Goal: Transaction & Acquisition: Purchase product/service

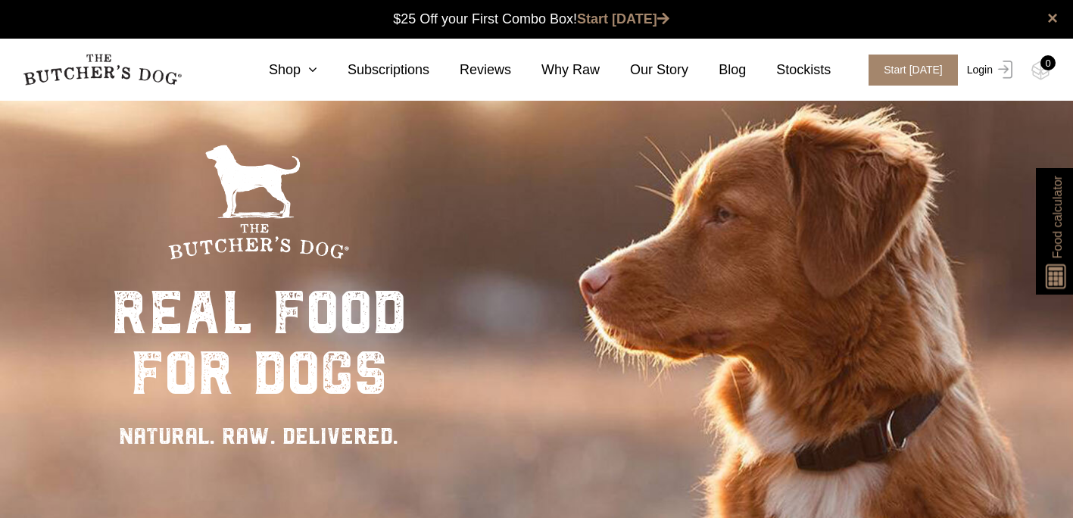
click at [989, 64] on link "Login" at bounding box center [987, 70] width 49 height 31
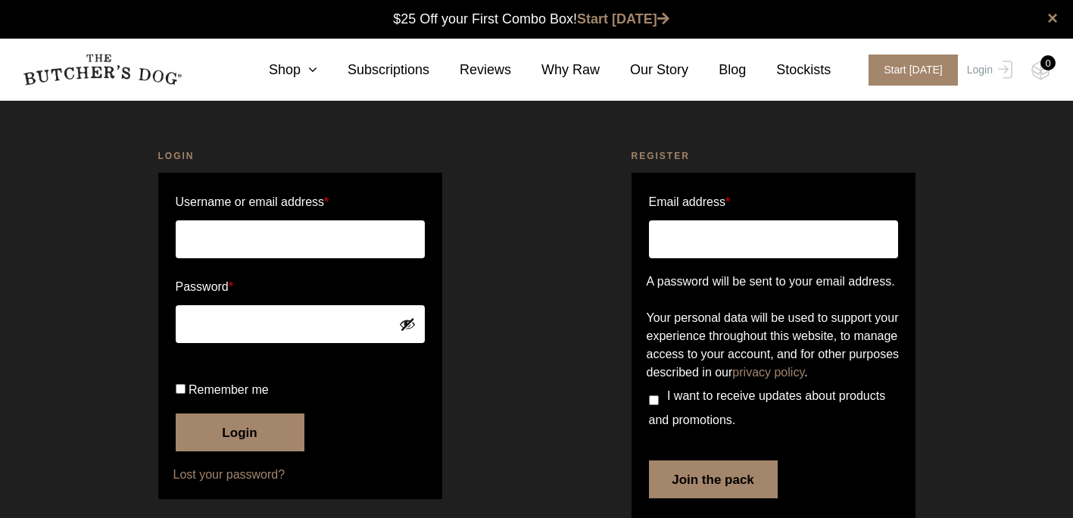
click at [263, 231] on input "Username or email address *" at bounding box center [300, 239] width 249 height 38
type input "laughaholic_chook@hotmail.com"
click at [252, 451] on button "Login" at bounding box center [240, 433] width 129 height 38
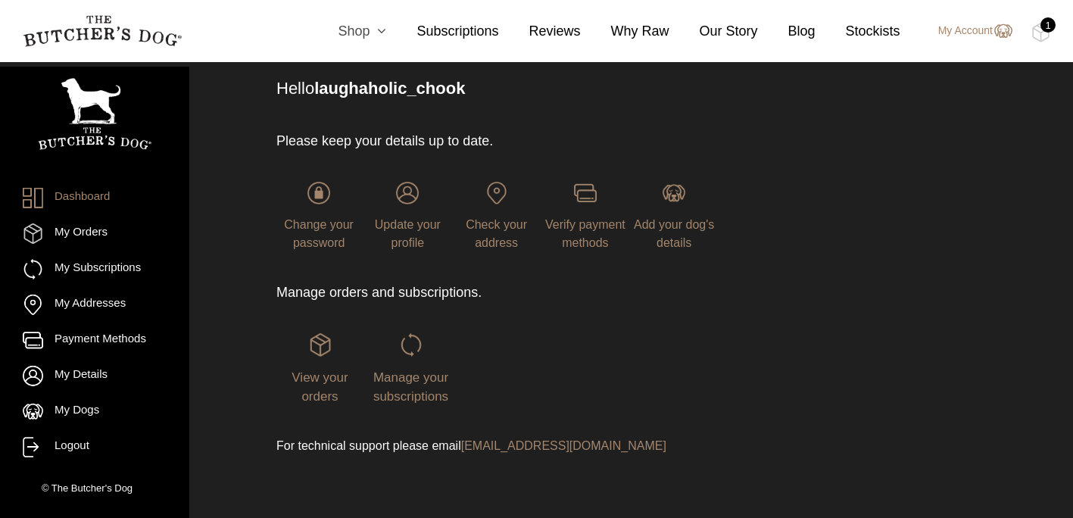
click at [385, 36] on icon at bounding box center [378, 31] width 17 height 14
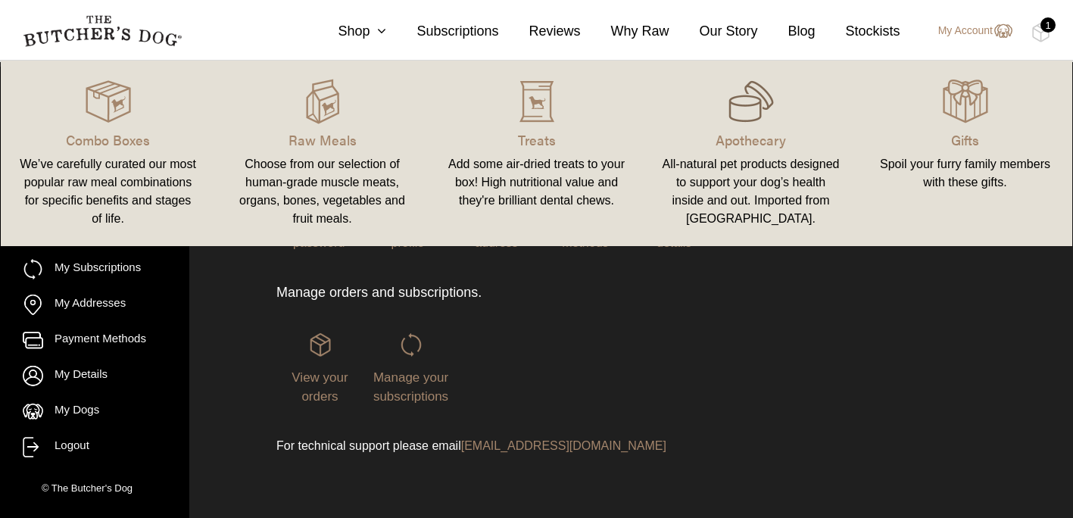
click at [738, 111] on img at bounding box center [751, 101] width 45 height 45
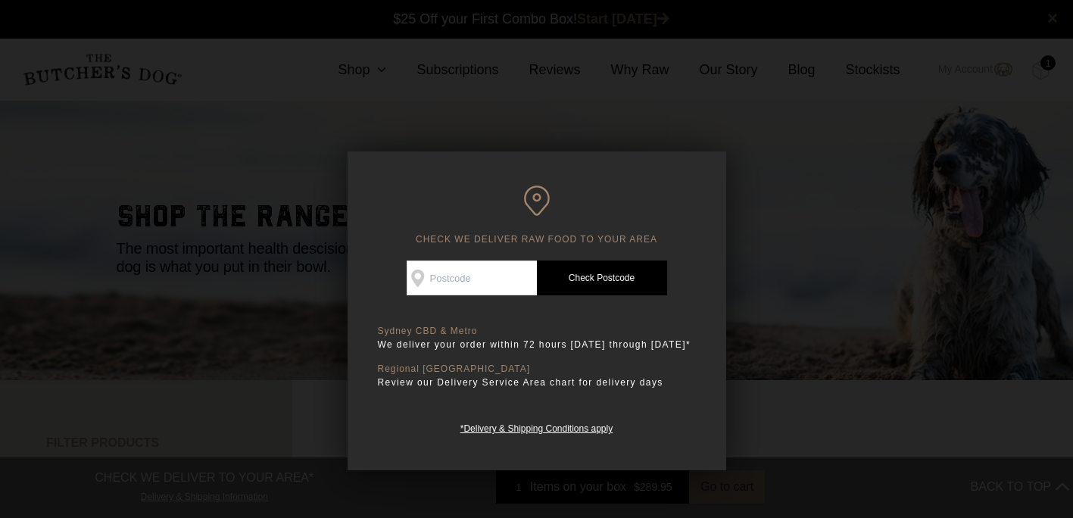
click at [470, 285] on input "Check Availability At" at bounding box center [472, 278] width 130 height 35
type input "4551"
click at [614, 264] on link "Check Postcode" at bounding box center [602, 278] width 130 height 35
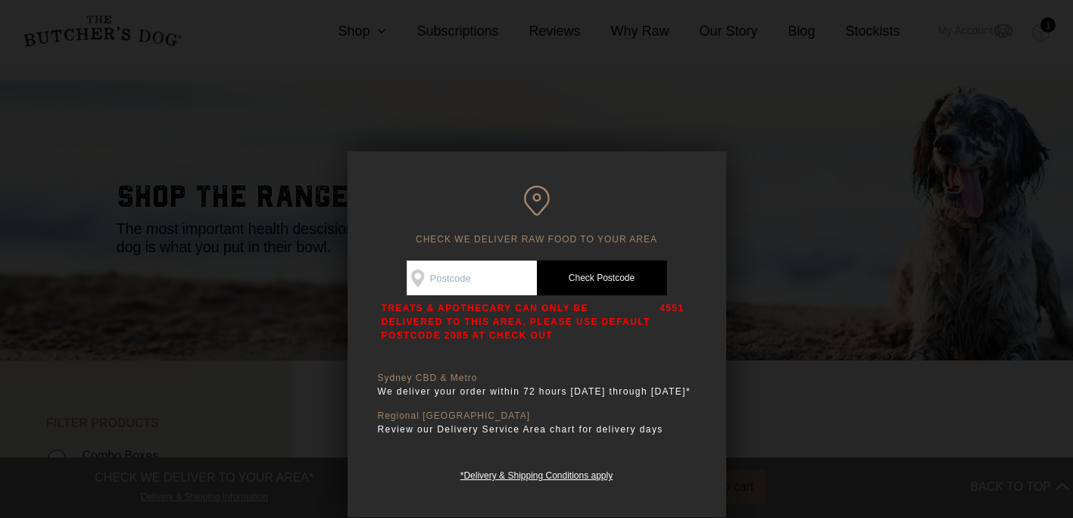
scroll to position [18, 0]
click at [801, 191] on div at bounding box center [536, 259] width 1073 height 518
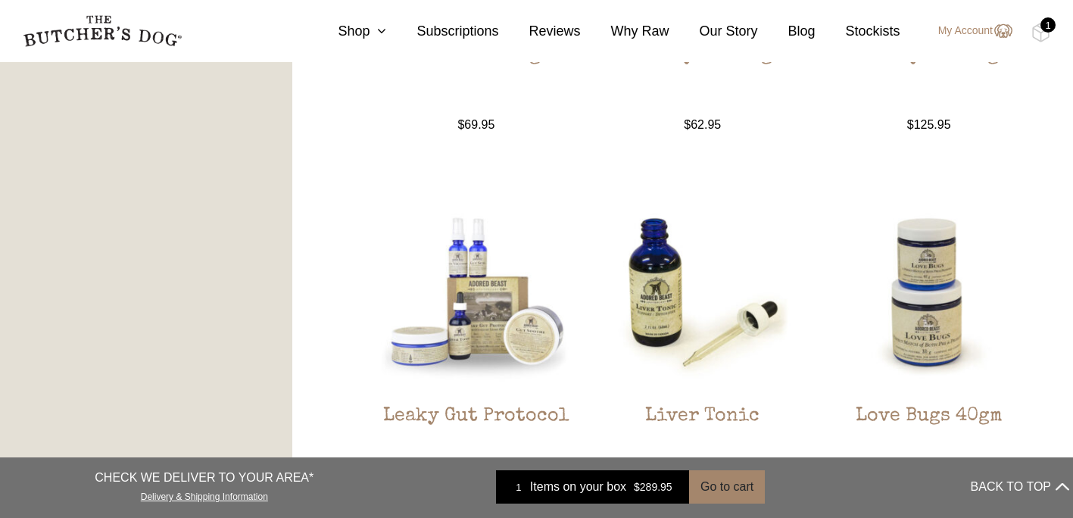
scroll to position [1499, 0]
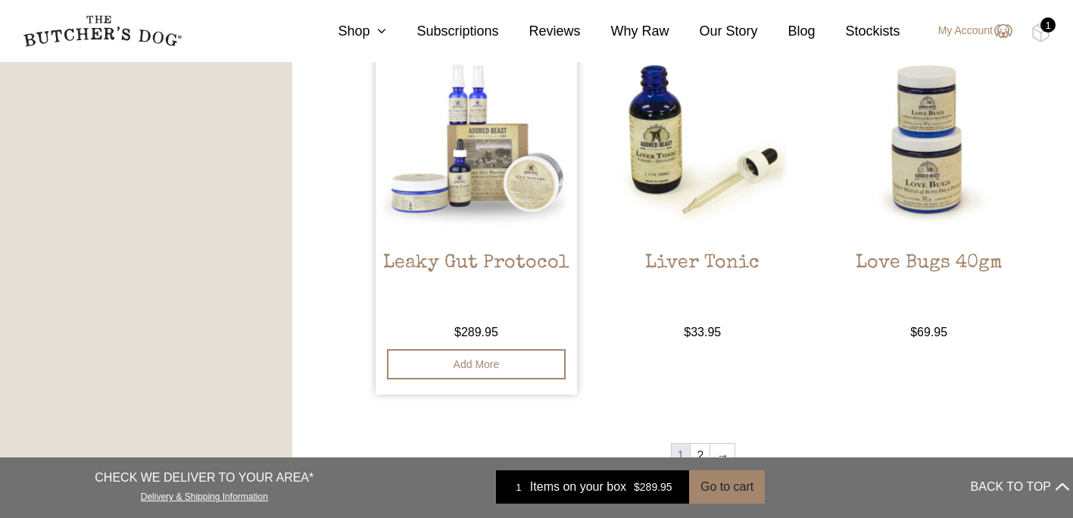
click at [524, 267] on h2 "Leaky Gut Protocol" at bounding box center [476, 287] width 201 height 71
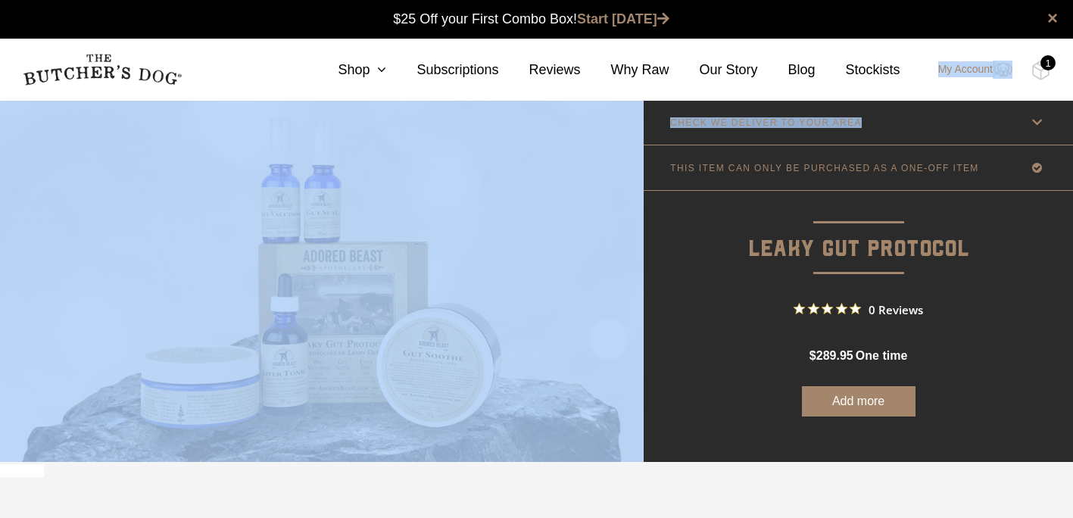
drag, startPoint x: 1066, startPoint y: 84, endPoint x: 1079, endPoint y: 136, distance: 53.8
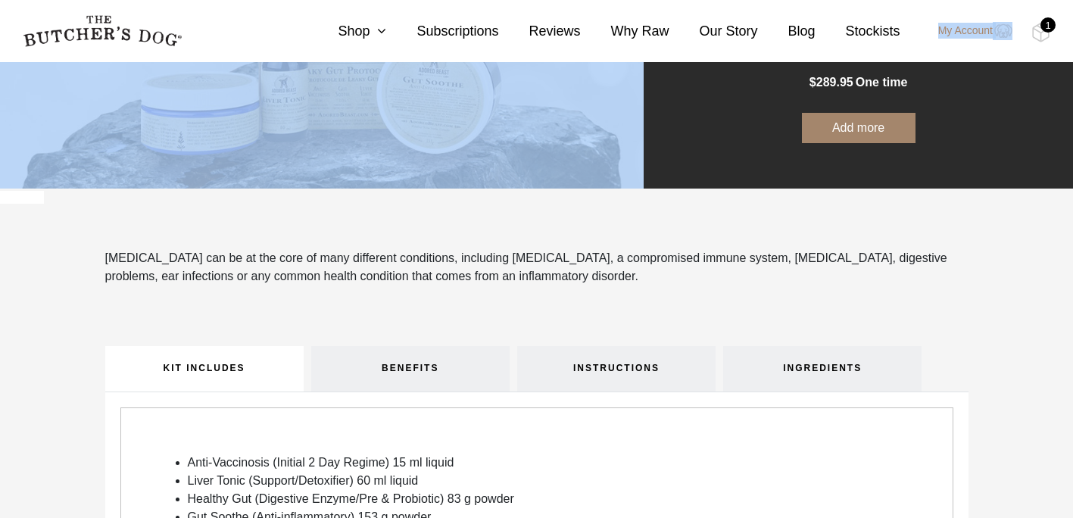
scroll to position [332, 0]
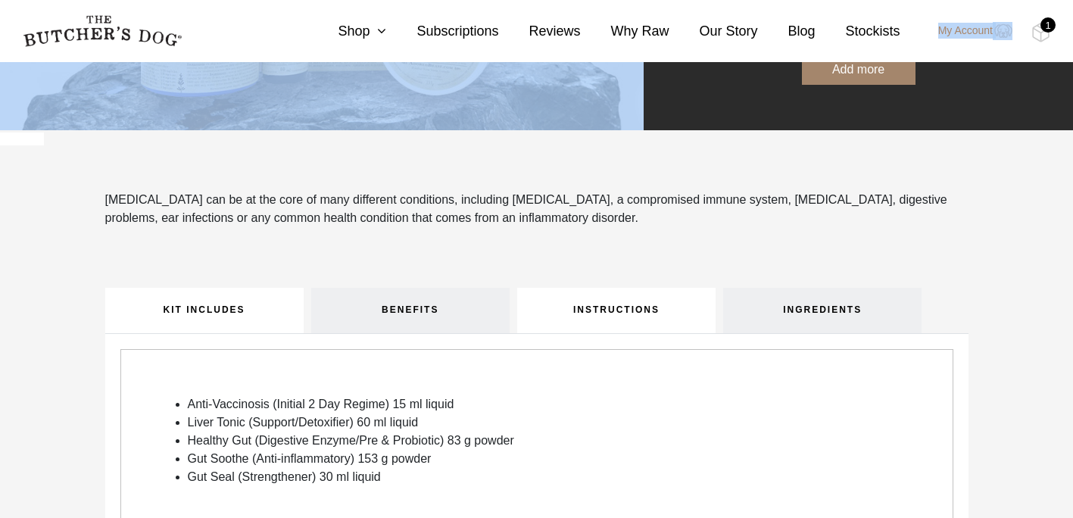
click at [613, 304] on link "INSTRUCTIONS" at bounding box center [616, 310] width 198 height 45
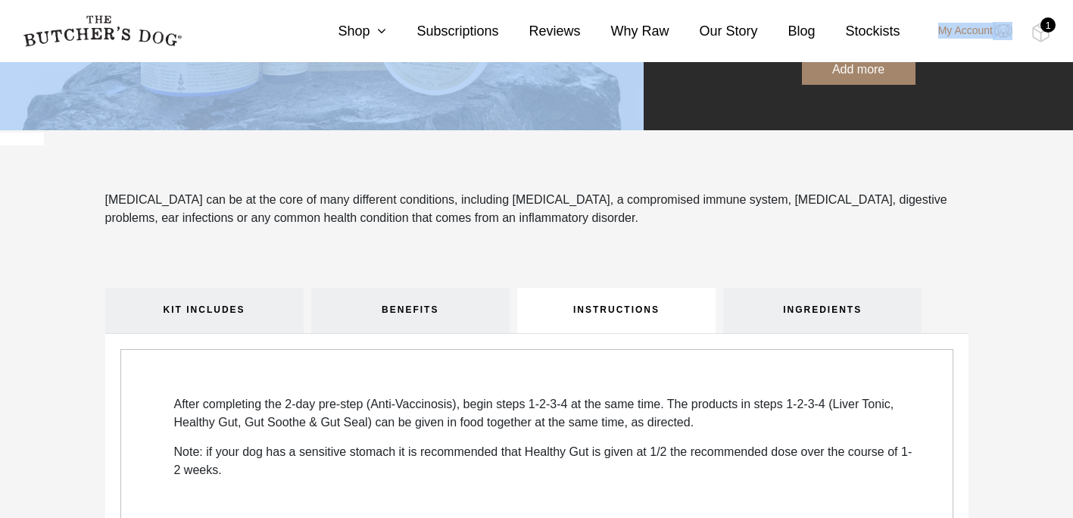
scroll to position [456, 0]
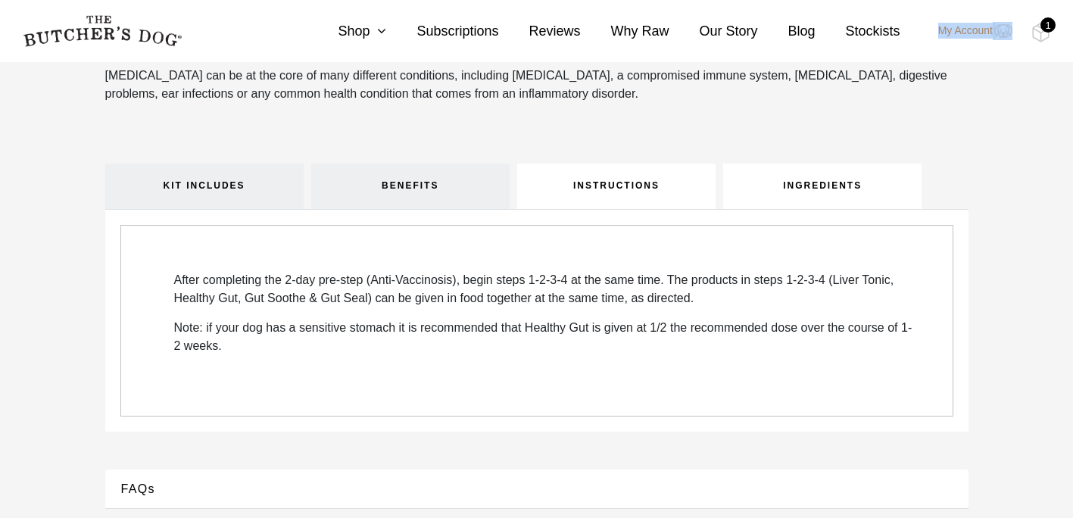
click at [813, 179] on link "INGREDIENTS" at bounding box center [822, 186] width 198 height 45
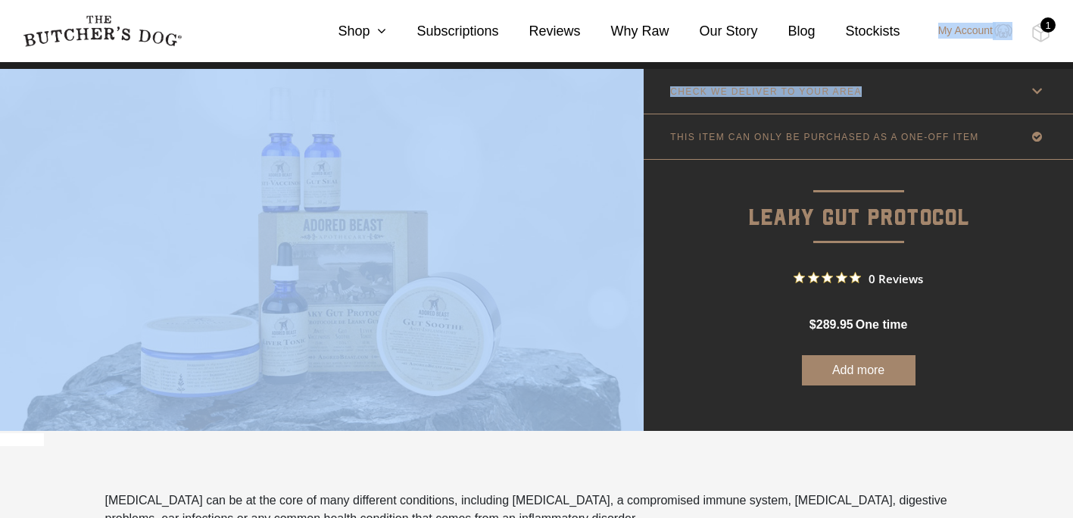
scroll to position [0, 0]
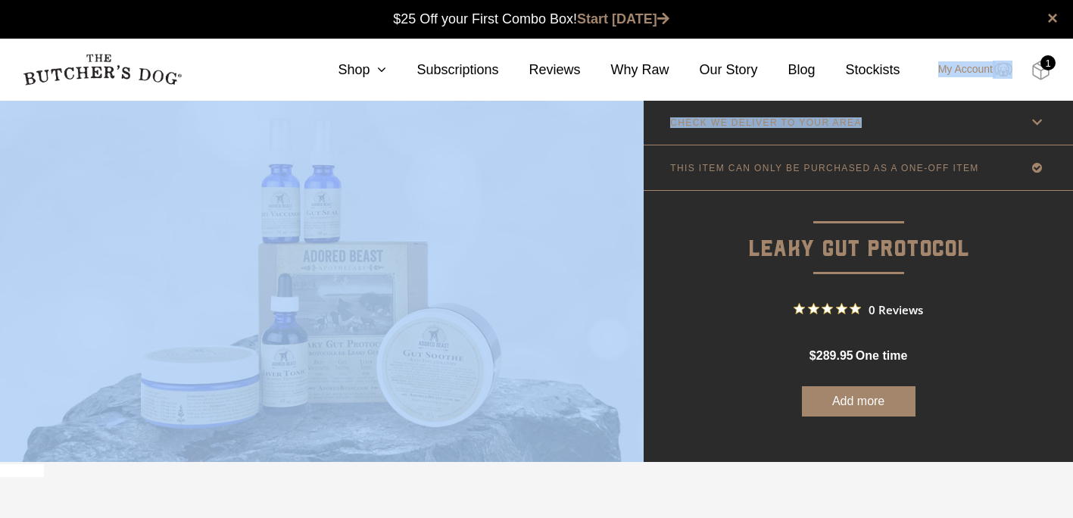
click at [1040, 76] on img at bounding box center [1040, 71] width 19 height 20
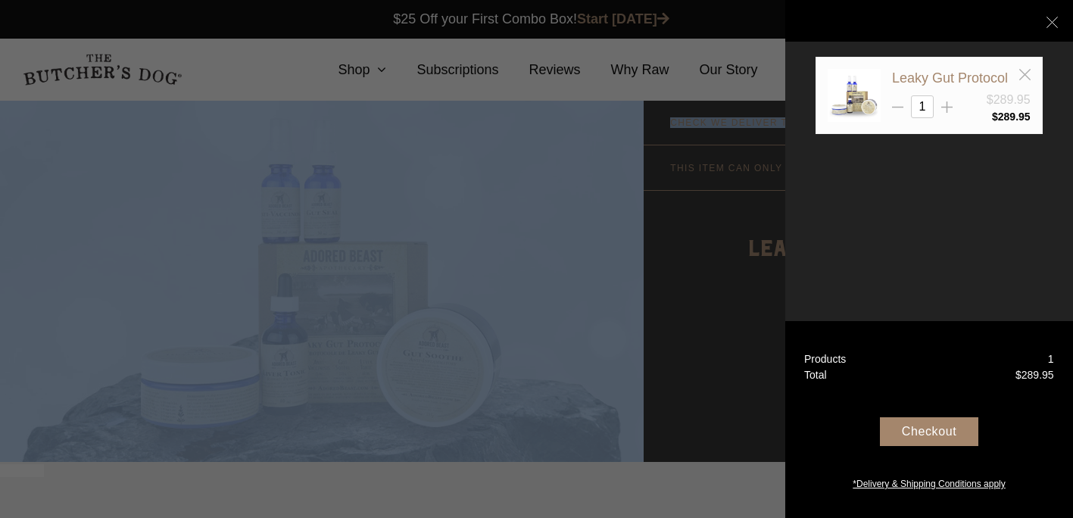
click at [906, 424] on div "Checkout" at bounding box center [929, 431] width 98 height 29
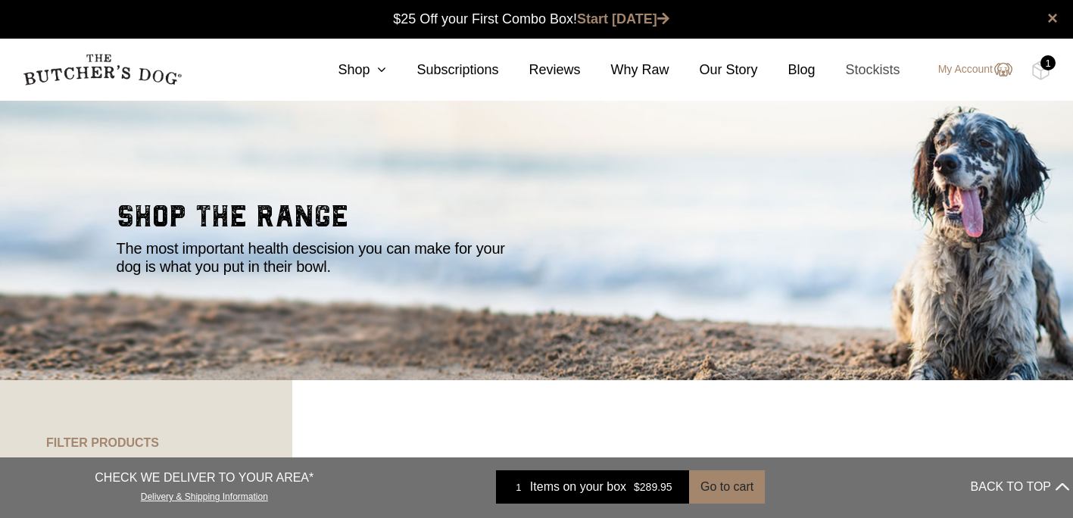
click at [857, 73] on link "Stockists" at bounding box center [858, 70] width 85 height 20
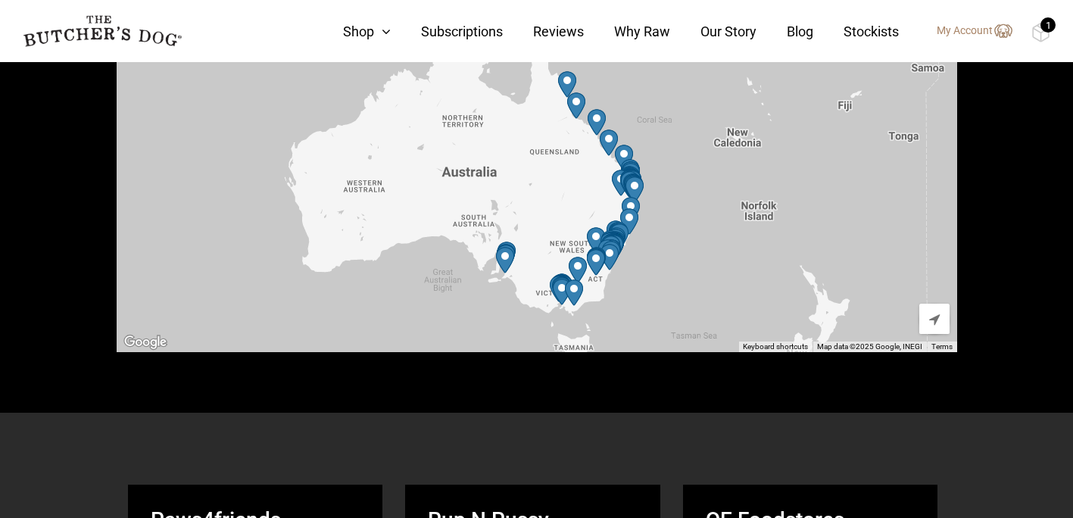
scroll to position [655, 0]
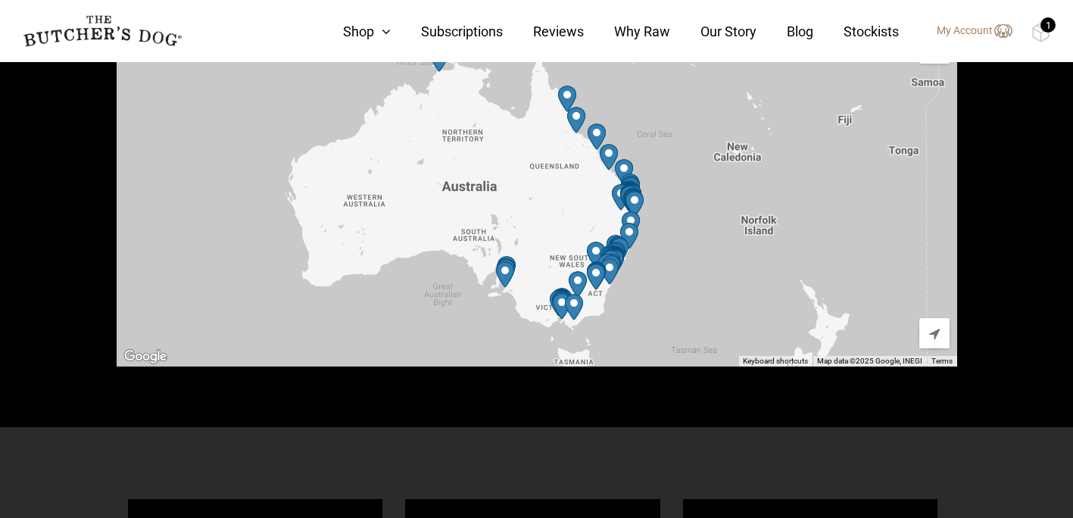
click at [673, 183] on div at bounding box center [537, 196] width 841 height 341
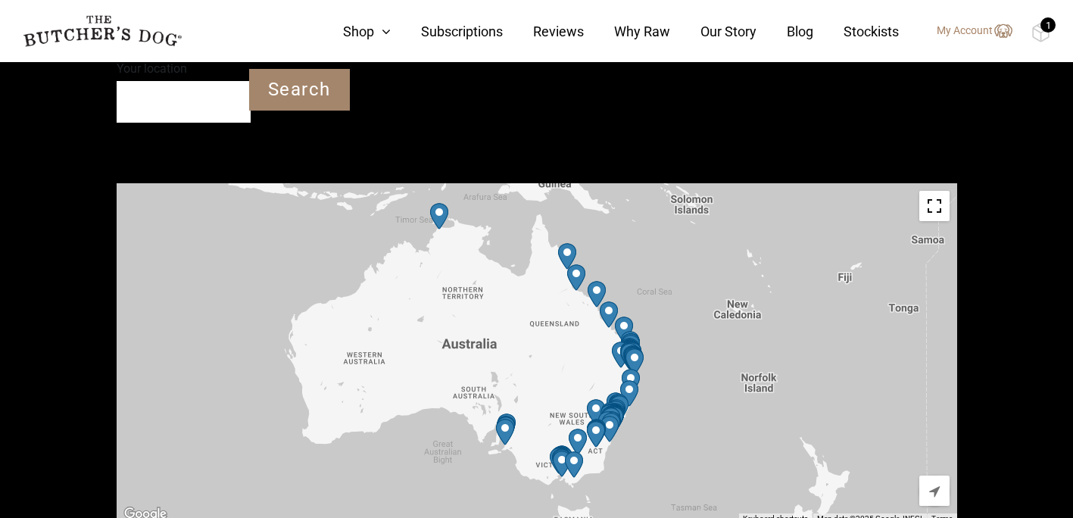
scroll to position [483, 0]
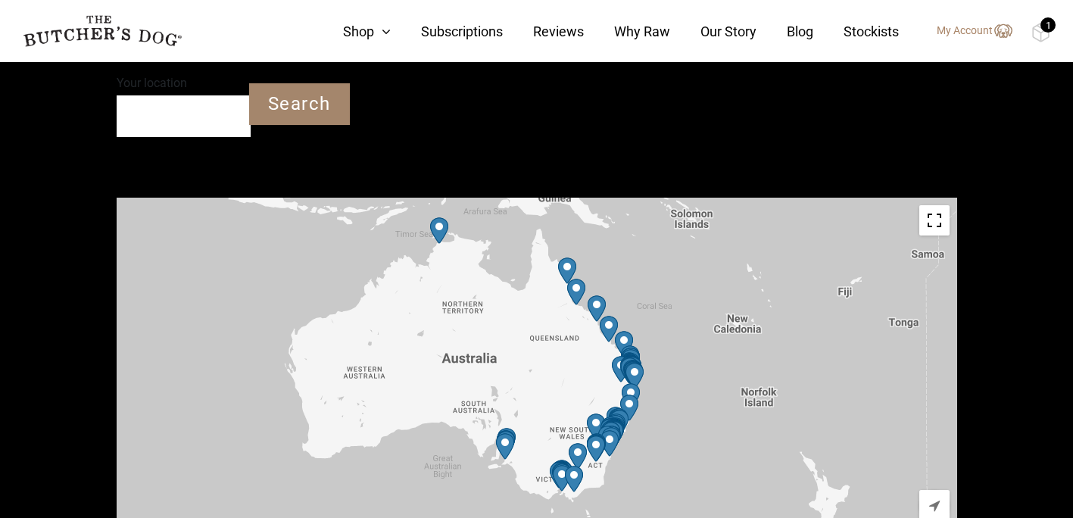
click at [673, 362] on div at bounding box center [537, 368] width 841 height 341
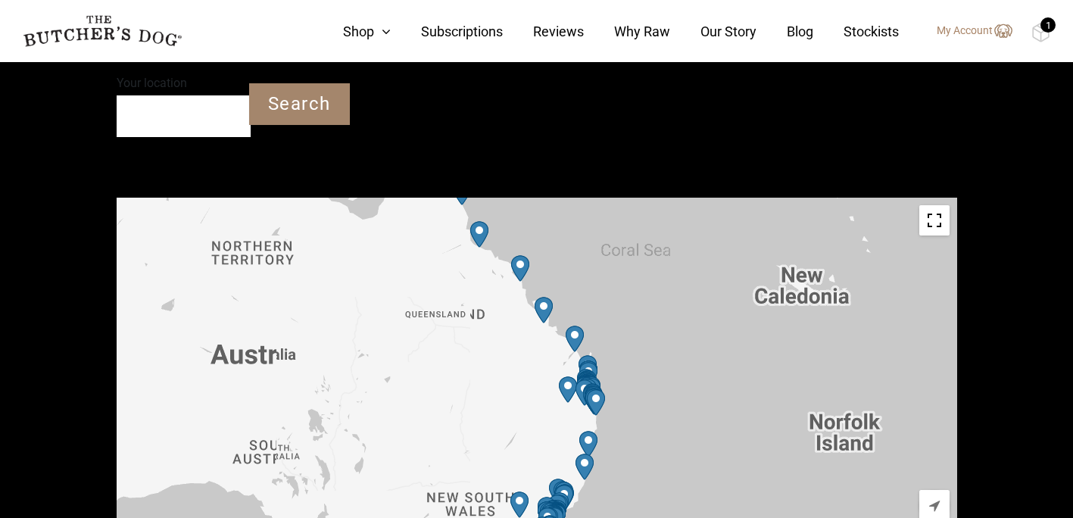
click at [673, 362] on div at bounding box center [537, 368] width 841 height 341
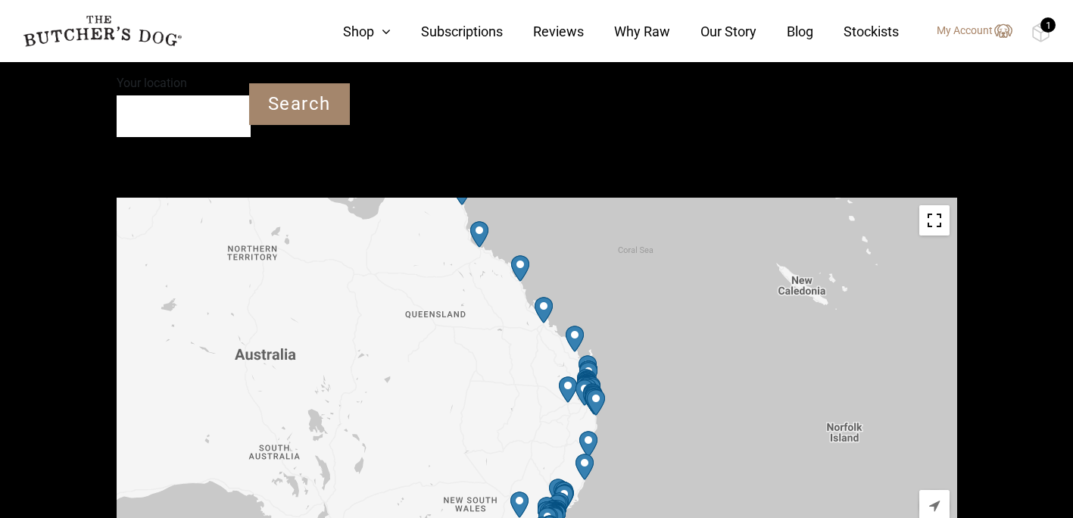
click at [673, 362] on div at bounding box center [537, 368] width 841 height 341
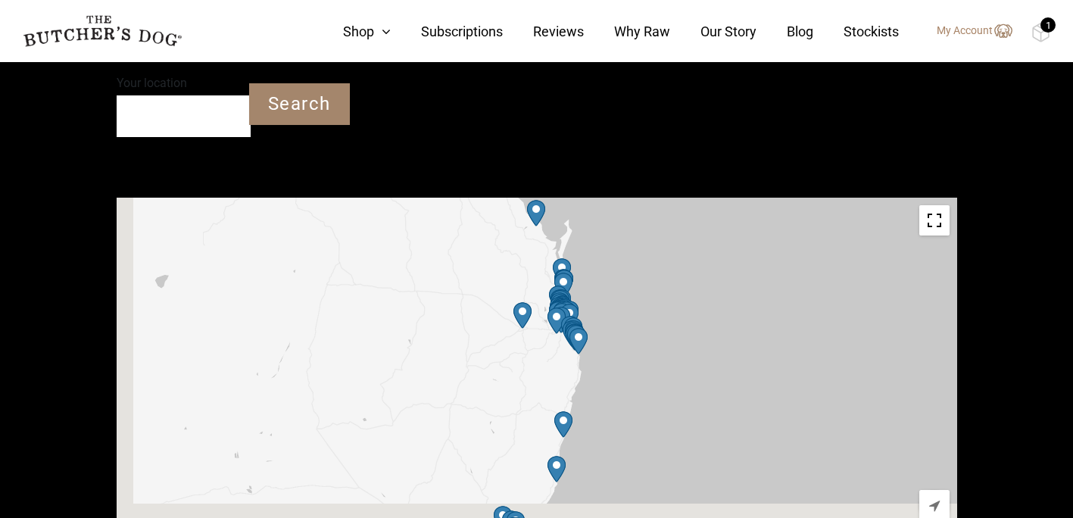
drag, startPoint x: 579, startPoint y: 412, endPoint x: 640, endPoint y: 295, distance: 131.8
click at [640, 295] on div at bounding box center [537, 368] width 841 height 341
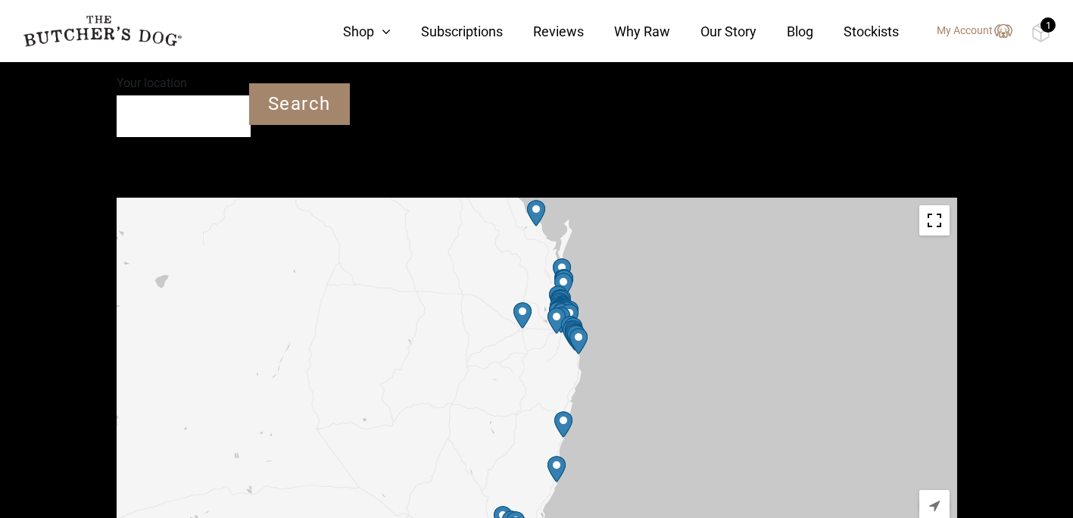
click at [585, 256] on div at bounding box center [537, 368] width 841 height 341
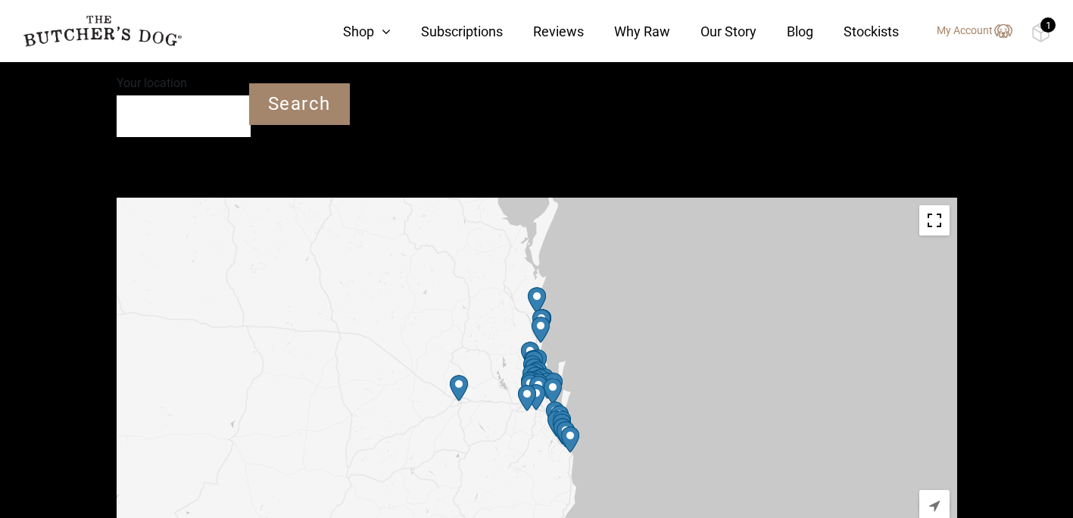
click at [590, 286] on div at bounding box center [537, 368] width 841 height 341
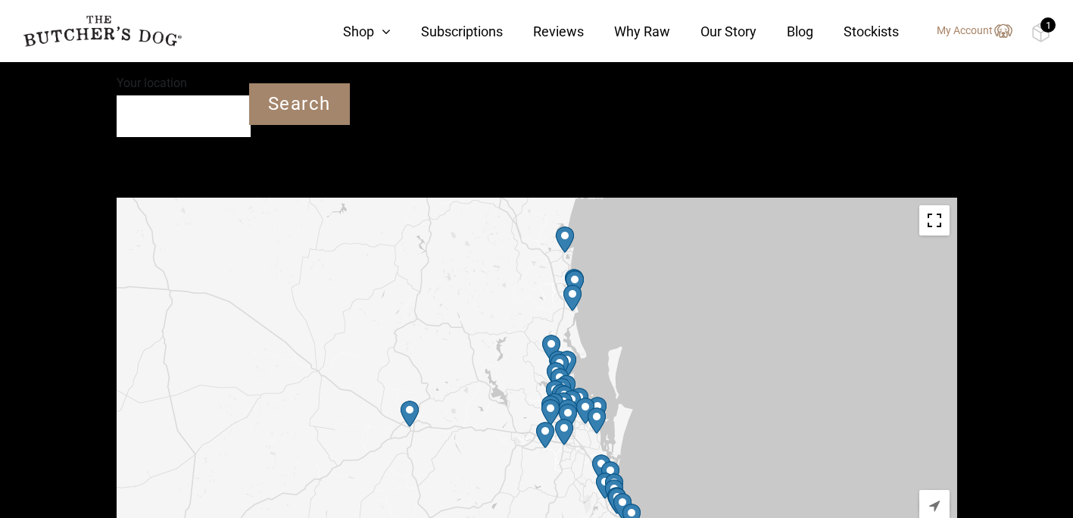
drag, startPoint x: 543, startPoint y: 384, endPoint x: 628, endPoint y: 292, distance: 125.4
click at [628, 292] on div at bounding box center [537, 368] width 841 height 341
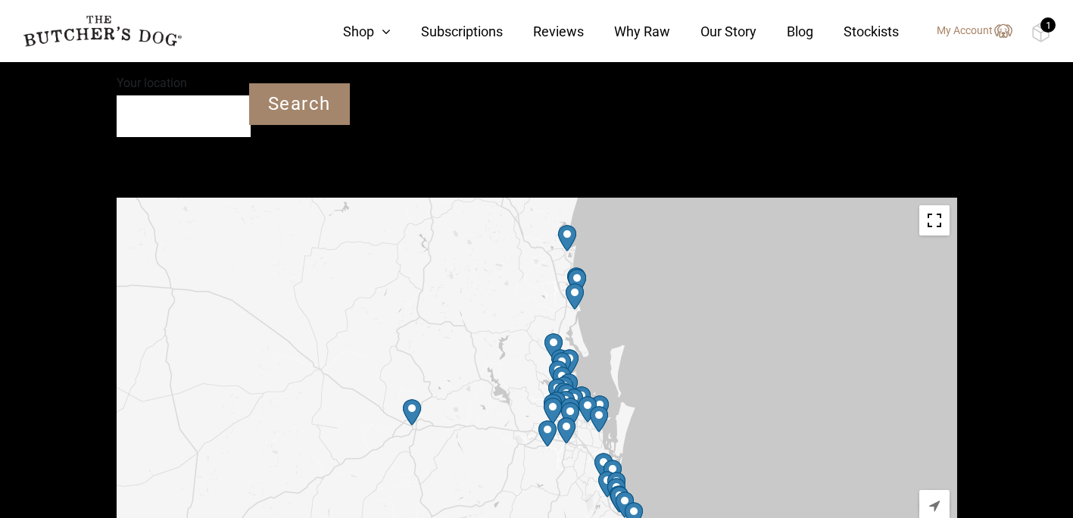
click at [623, 331] on div at bounding box center [537, 368] width 841 height 341
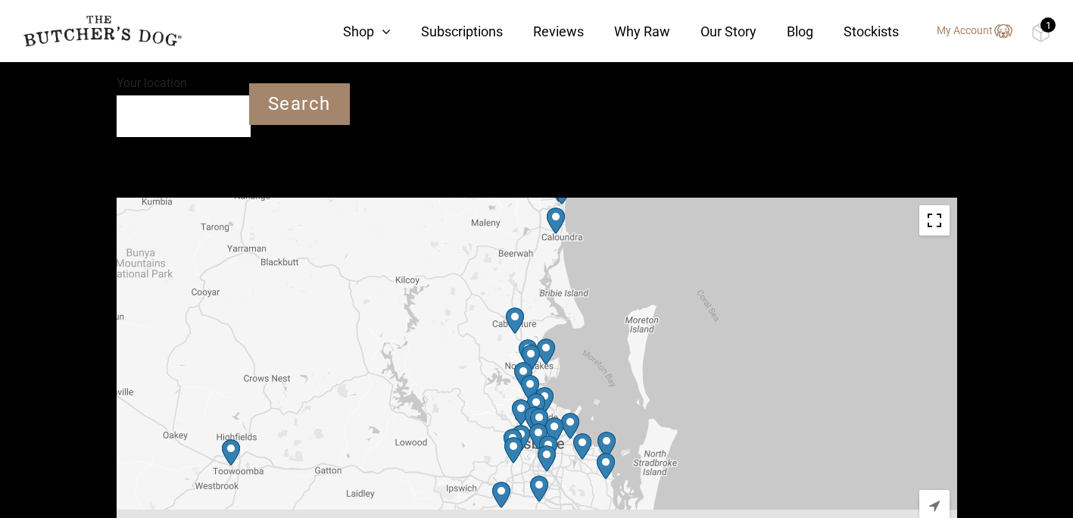
drag, startPoint x: 595, startPoint y: 403, endPoint x: 629, endPoint y: 345, distance: 66.9
click at [629, 345] on div at bounding box center [537, 368] width 841 height 341
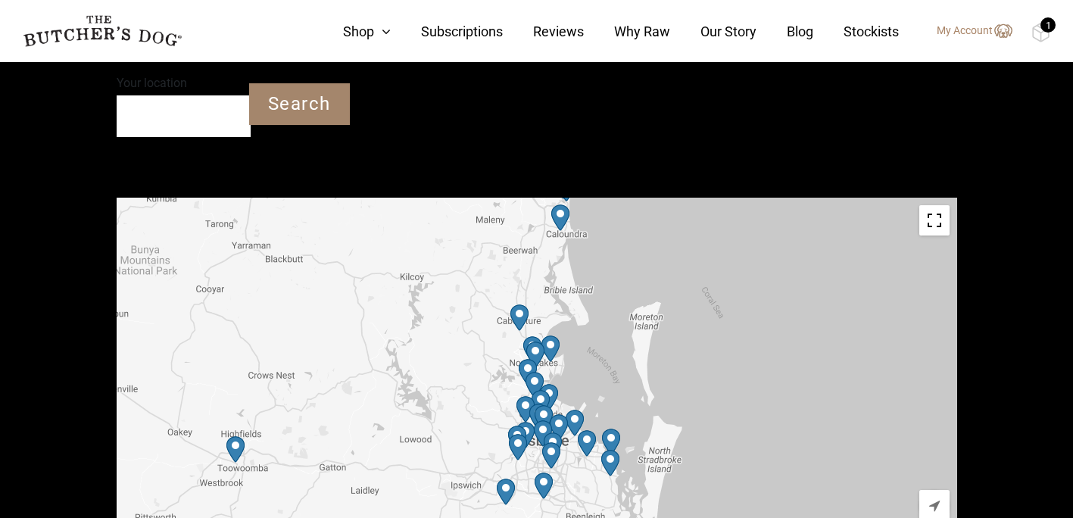
click at [562, 210] on img "Petbarn – Caloundra" at bounding box center [560, 217] width 18 height 27
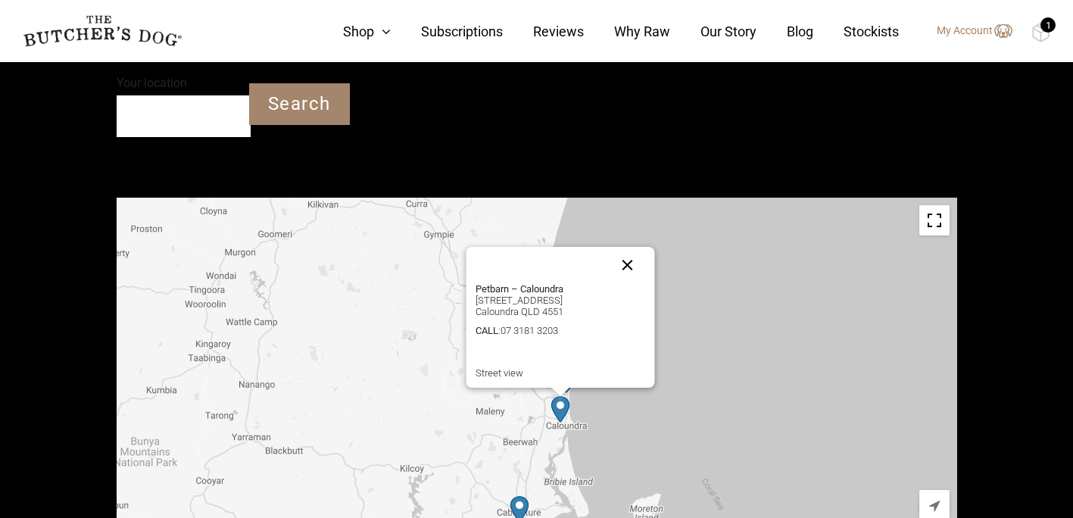
click at [632, 257] on button "Close" at bounding box center [627, 265] width 36 height 36
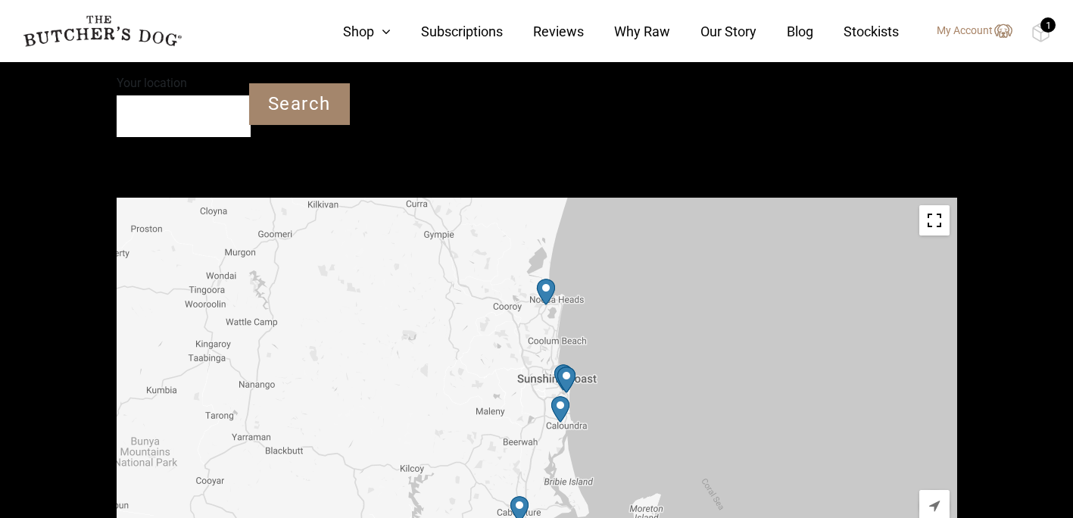
click at [570, 376] on img "Petbarn – Maroochydore" at bounding box center [566, 380] width 18 height 27
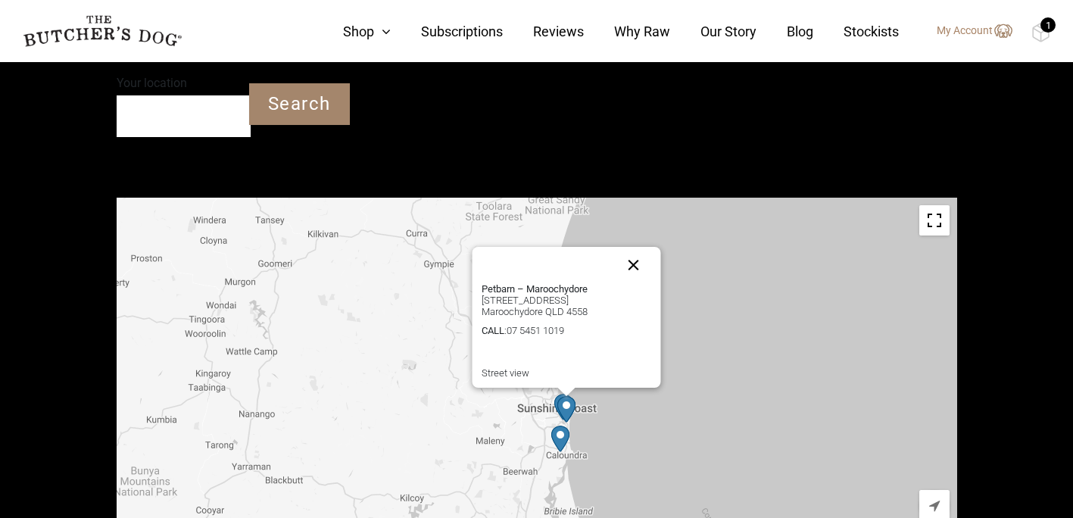
click at [632, 261] on button "Close" at bounding box center [633, 265] width 36 height 36
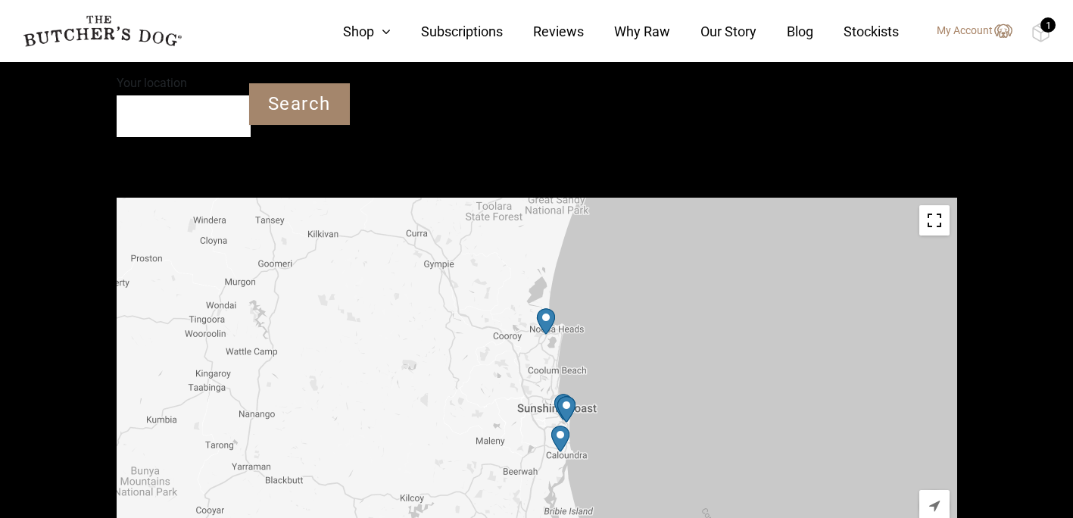
click at [555, 401] on img "Stylish Canine" at bounding box center [563, 407] width 18 height 27
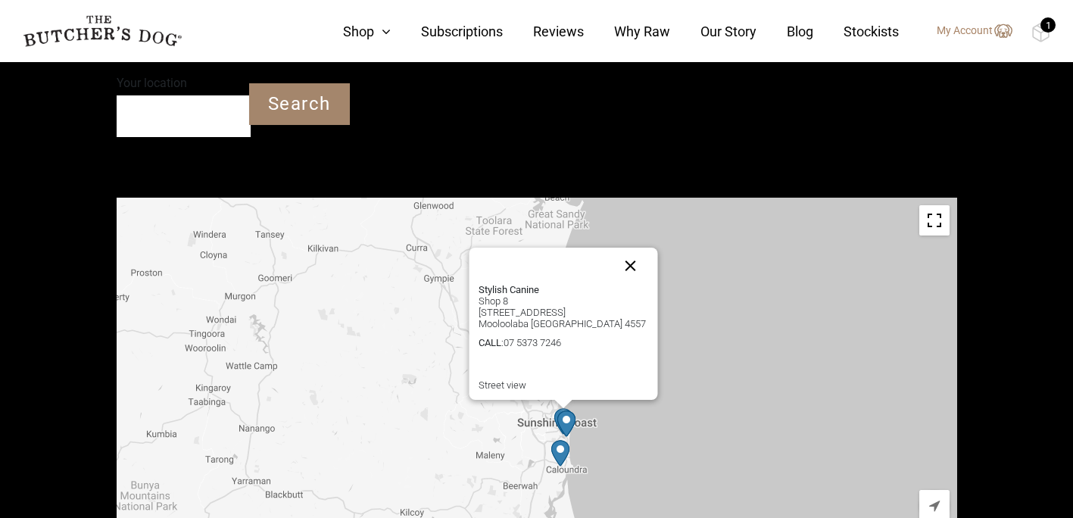
click at [635, 260] on button "Close" at bounding box center [630, 266] width 36 height 36
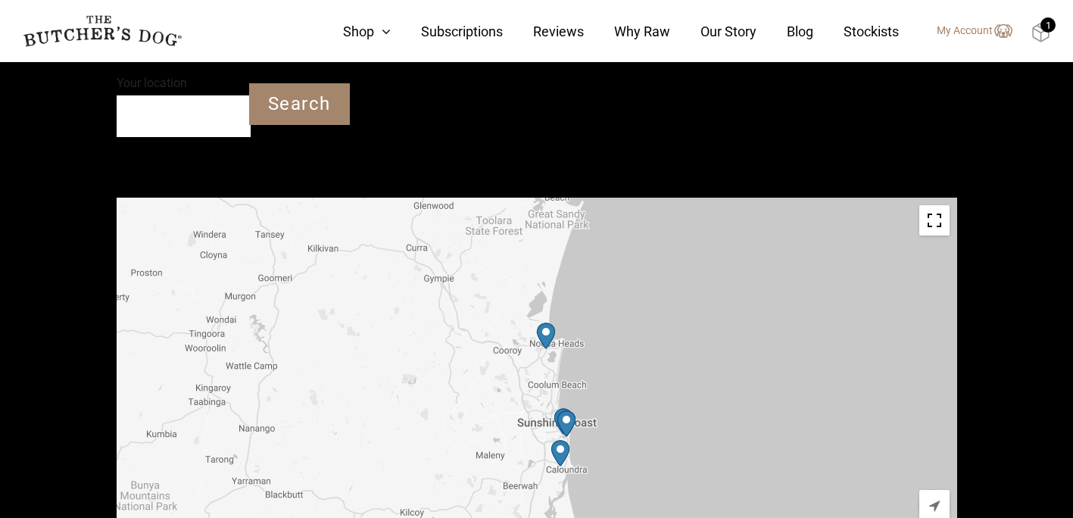
click at [1035, 27] on img at bounding box center [1040, 33] width 19 height 20
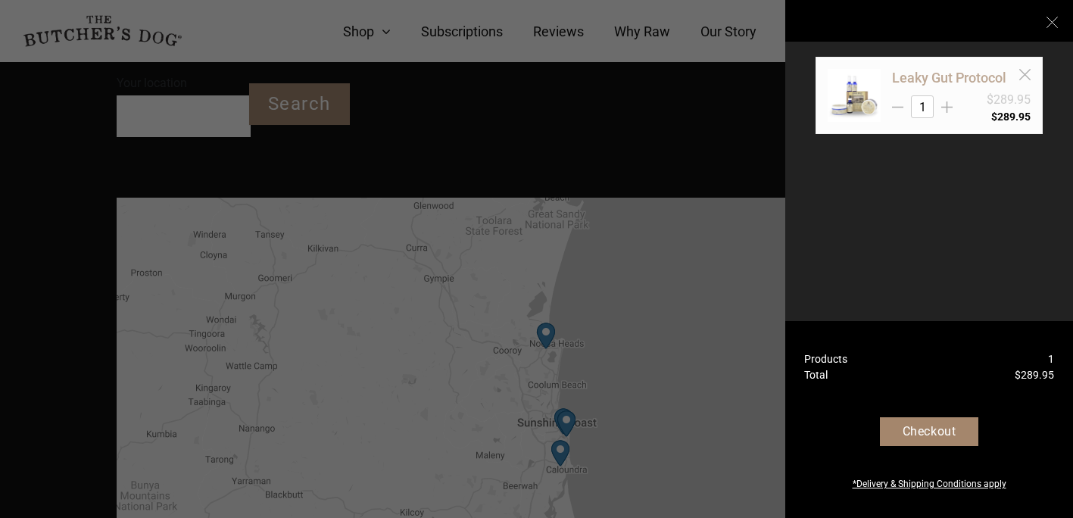
click at [945, 80] on link "Leaky Gut Protocol" at bounding box center [949, 78] width 114 height 16
